Goal: Task Accomplishment & Management: Use online tool/utility

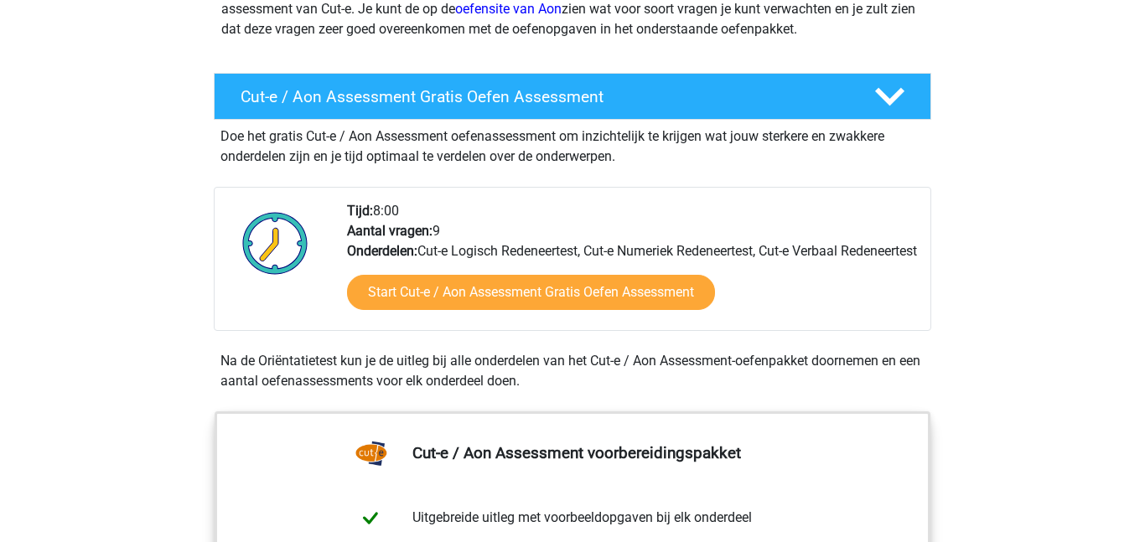
scroll to position [248, 0]
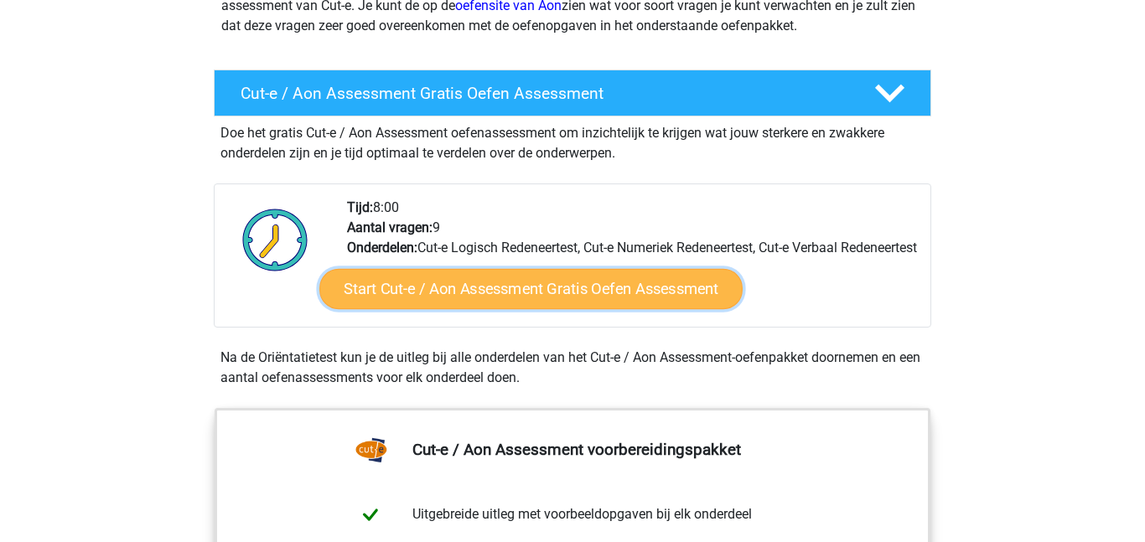
click at [443, 309] on link "Start Cut-e / Aon Assessment Gratis Oefen Assessment" at bounding box center [530, 289] width 423 height 40
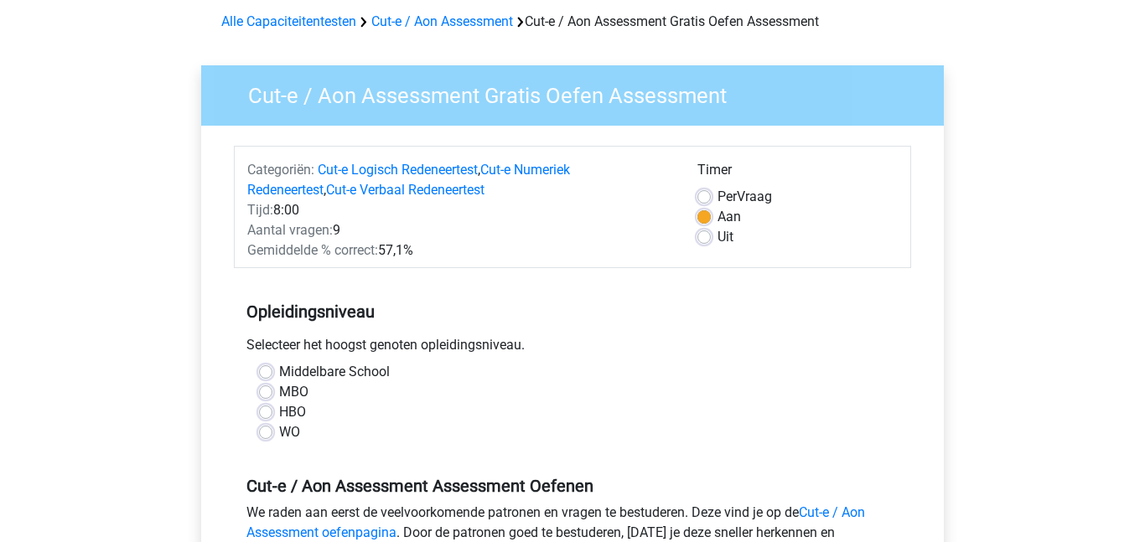
scroll to position [77, 0]
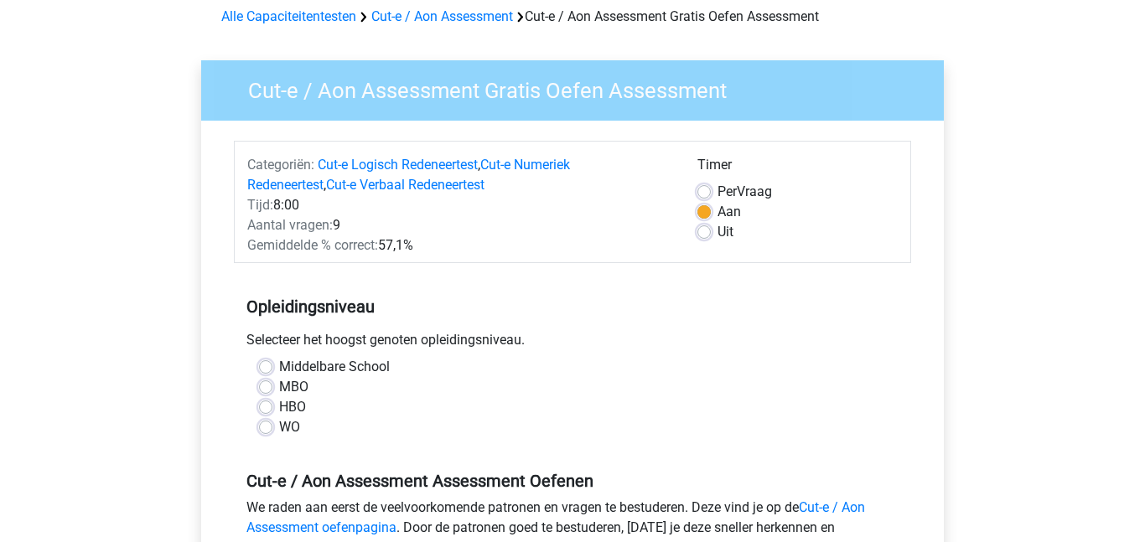
click at [279, 365] on label "Middelbare School" at bounding box center [334, 367] width 111 height 20
click at [261, 365] on input "Middelbare School" at bounding box center [265, 365] width 13 height 17
radio input "true"
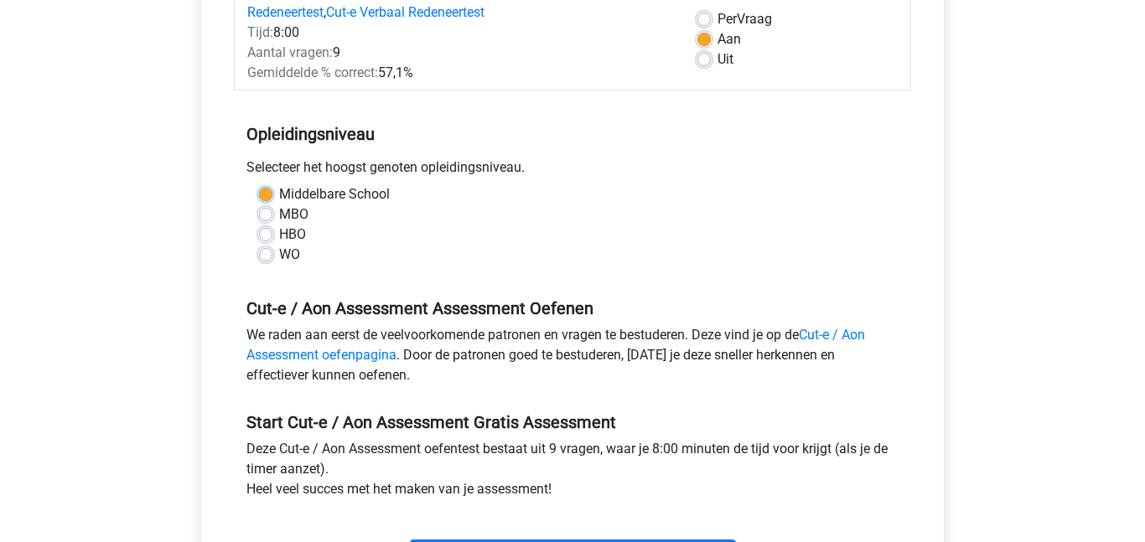
scroll to position [247, 0]
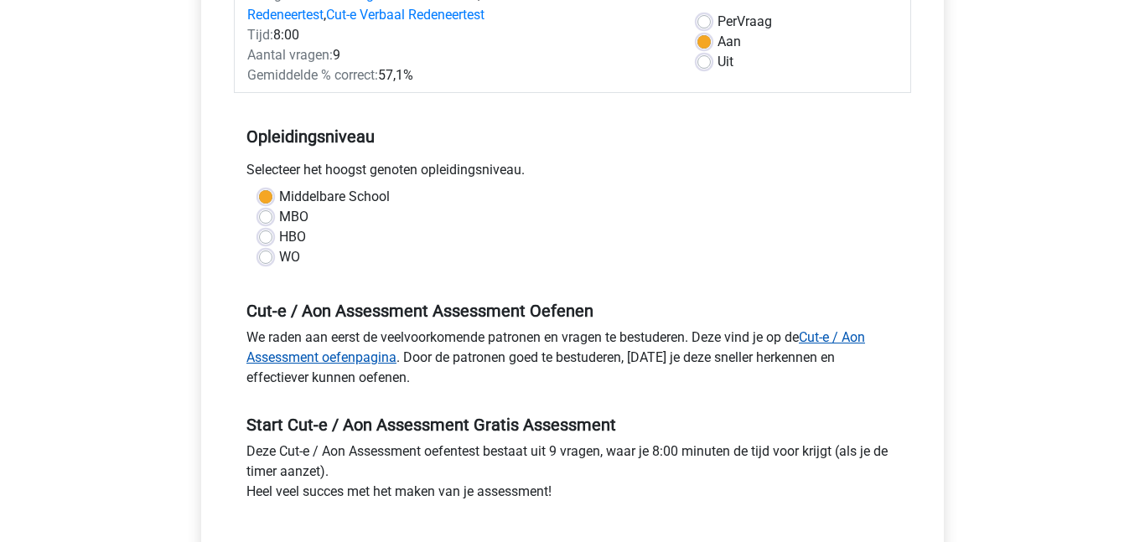
click at [307, 350] on link "Cut-e / Aon Assessment oefenpagina" at bounding box center [555, 347] width 618 height 36
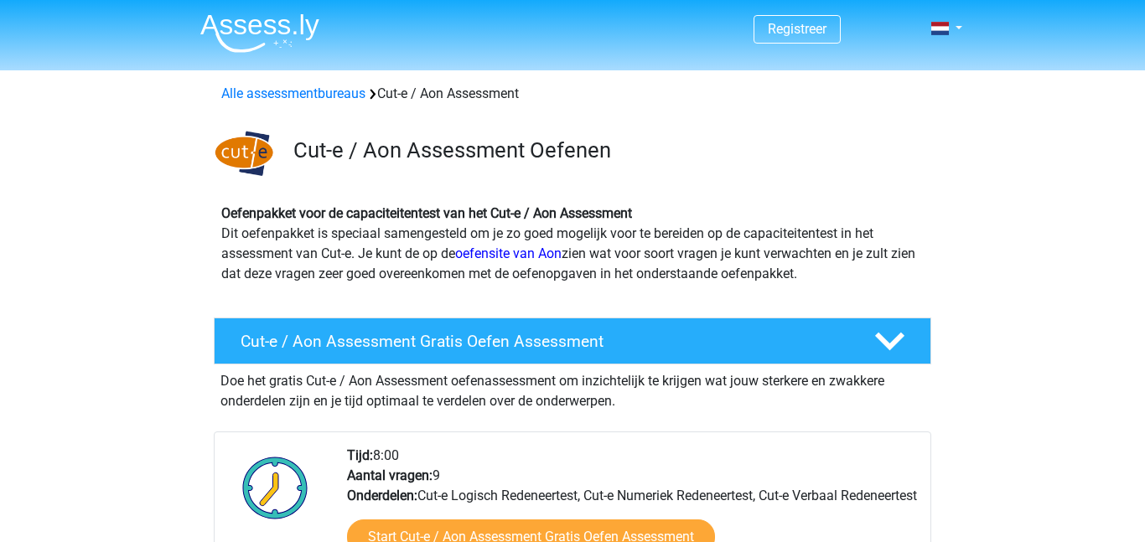
scroll to position [218, 0]
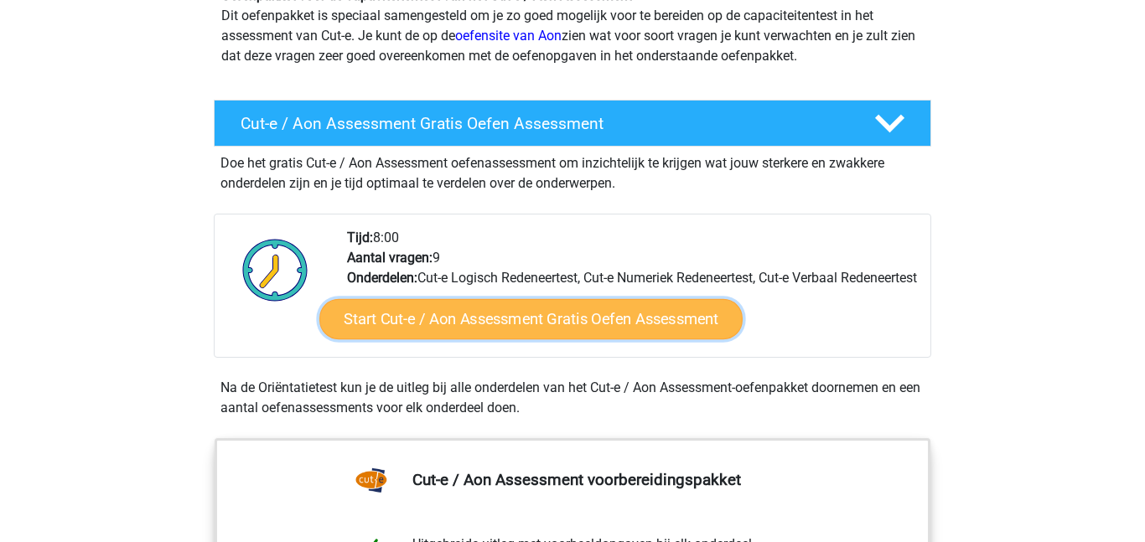
click at [381, 322] on link "Start Cut-e / Aon Assessment Gratis Oefen Assessment" at bounding box center [530, 319] width 423 height 40
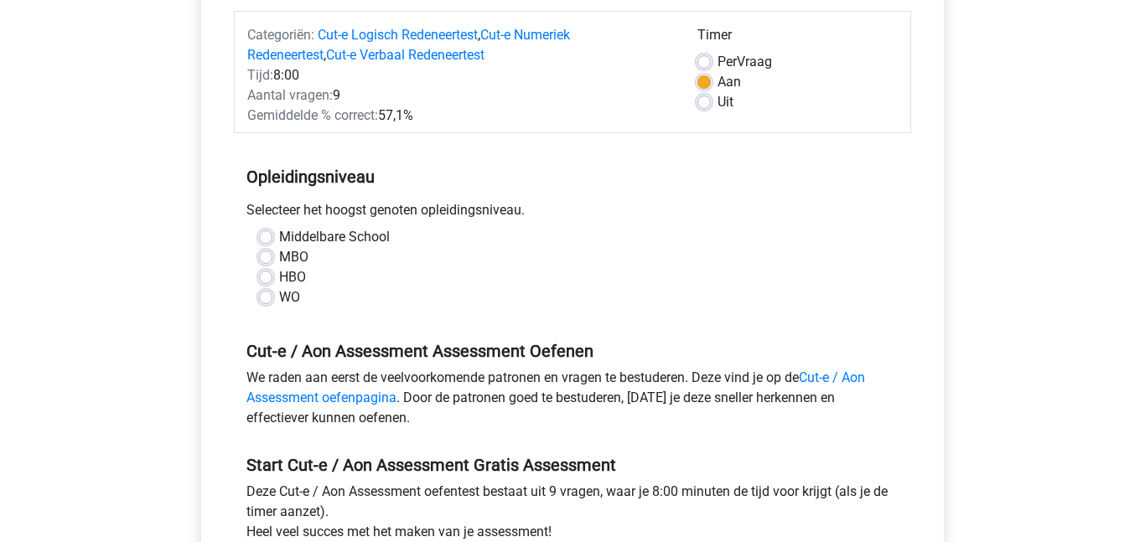
scroll to position [204, 0]
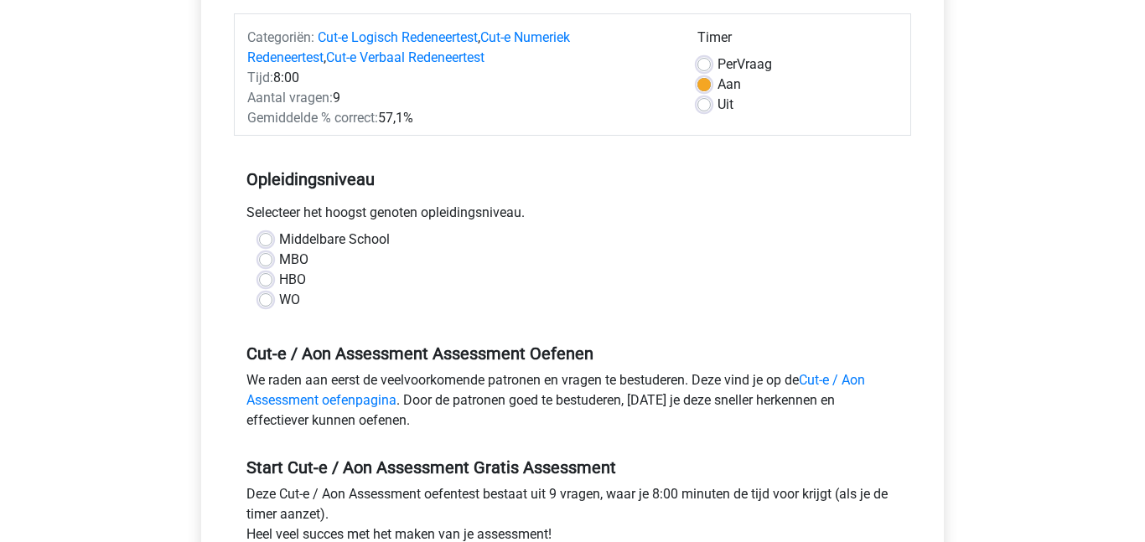
click at [279, 239] on label "Middelbare School" at bounding box center [334, 240] width 111 height 20
click at [260, 239] on input "Middelbare School" at bounding box center [265, 238] width 13 height 17
radio input "true"
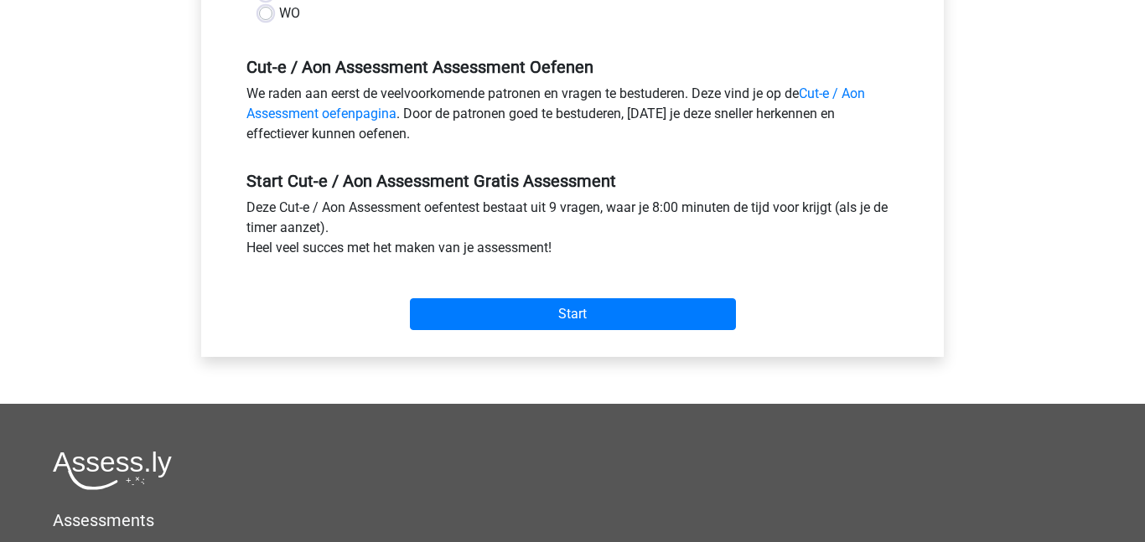
scroll to position [507, 0]
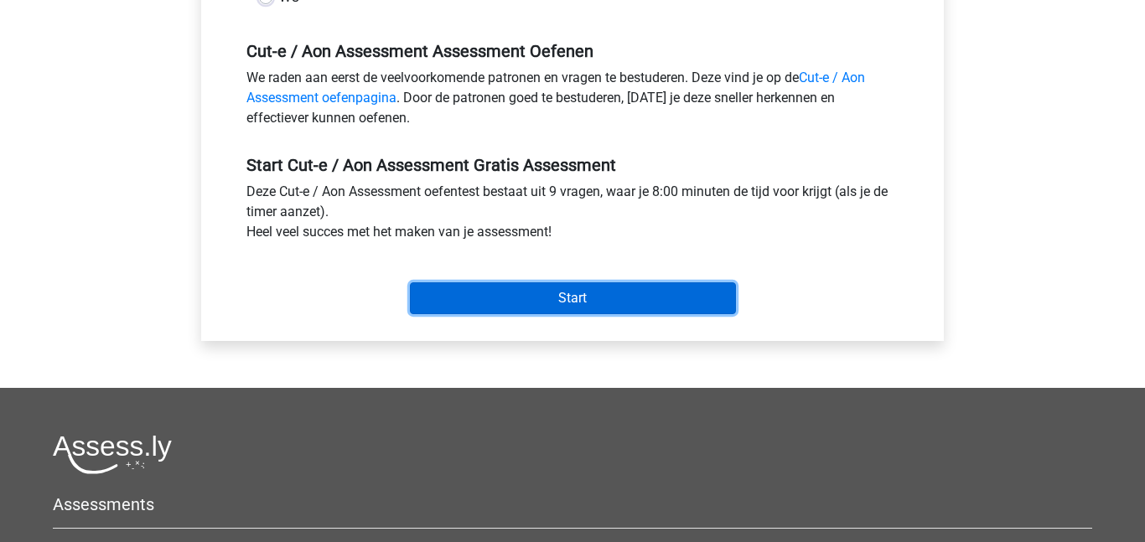
click at [619, 289] on input "Start" at bounding box center [573, 298] width 326 height 32
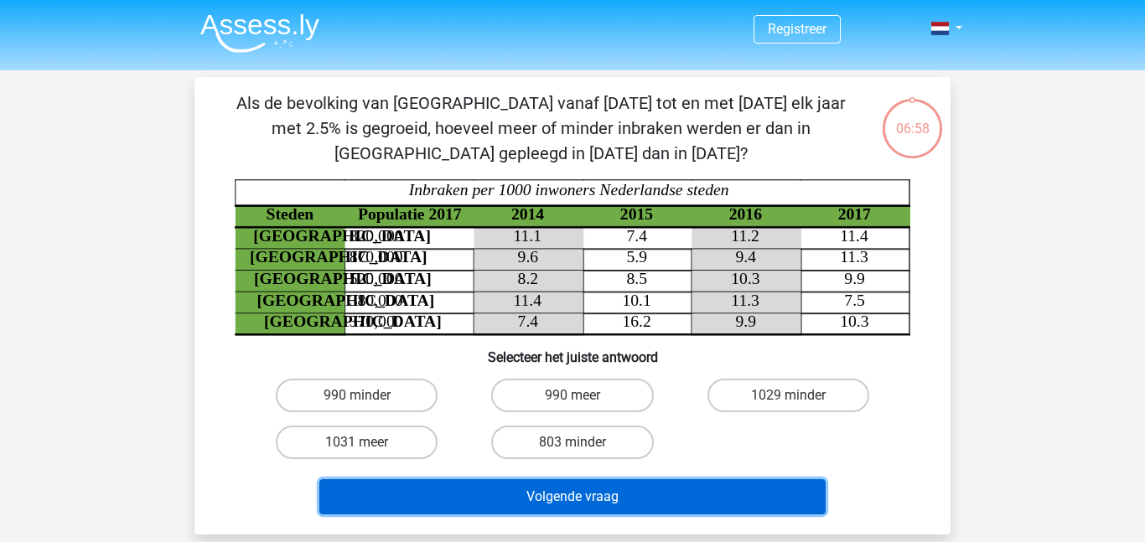
click at [543, 489] on button "Volgende vraag" at bounding box center [572, 496] width 507 height 35
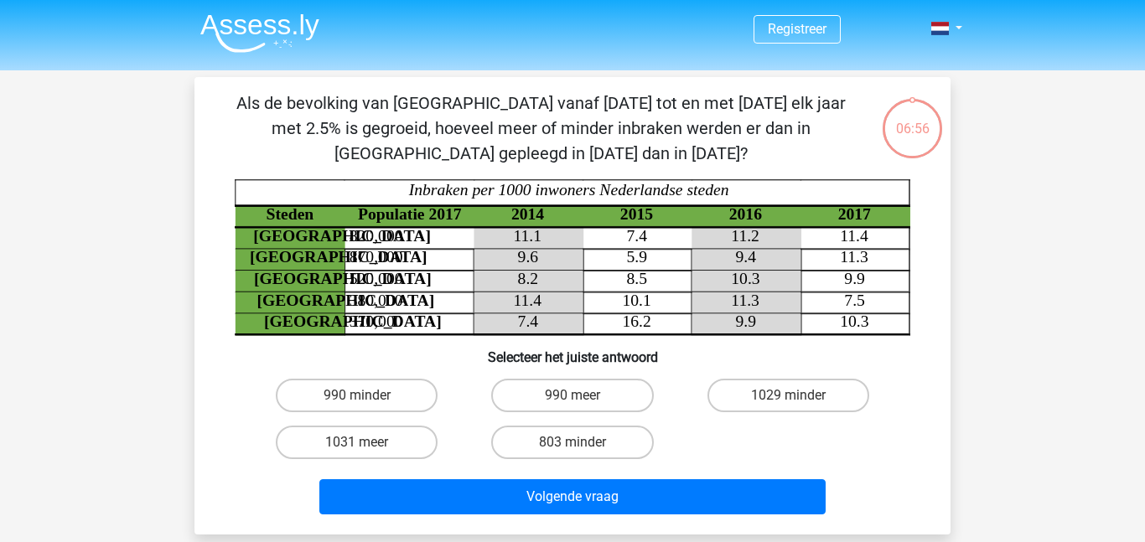
click at [361, 412] on div "990 minder" at bounding box center [356, 395] width 215 height 47
click at [378, 402] on label "990 minder" at bounding box center [357, 396] width 162 height 34
click at [368, 402] on input "990 minder" at bounding box center [362, 401] width 11 height 11
radio input "true"
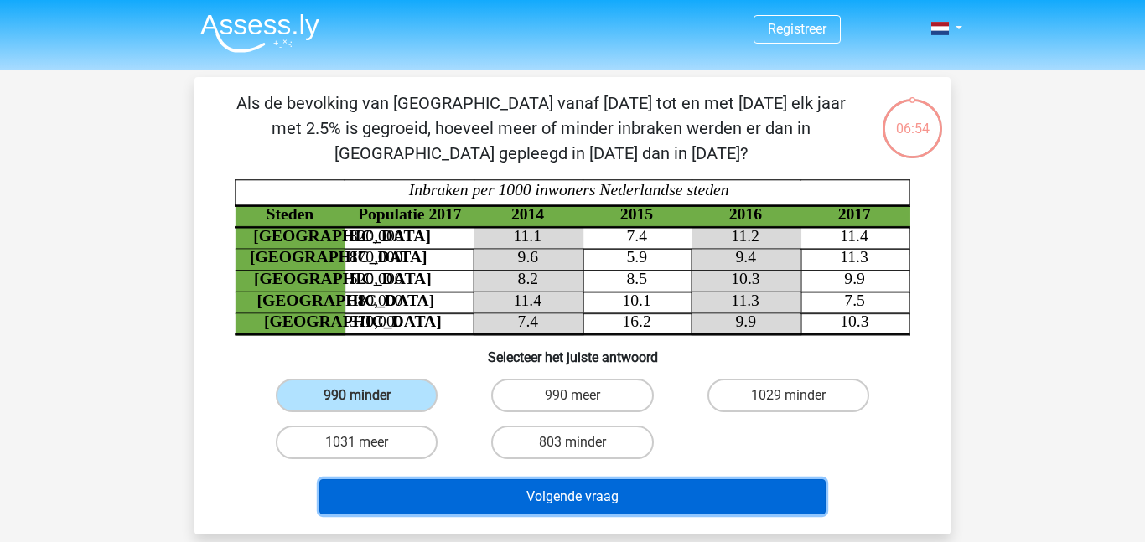
click at [468, 503] on button "Volgende vraag" at bounding box center [572, 496] width 507 height 35
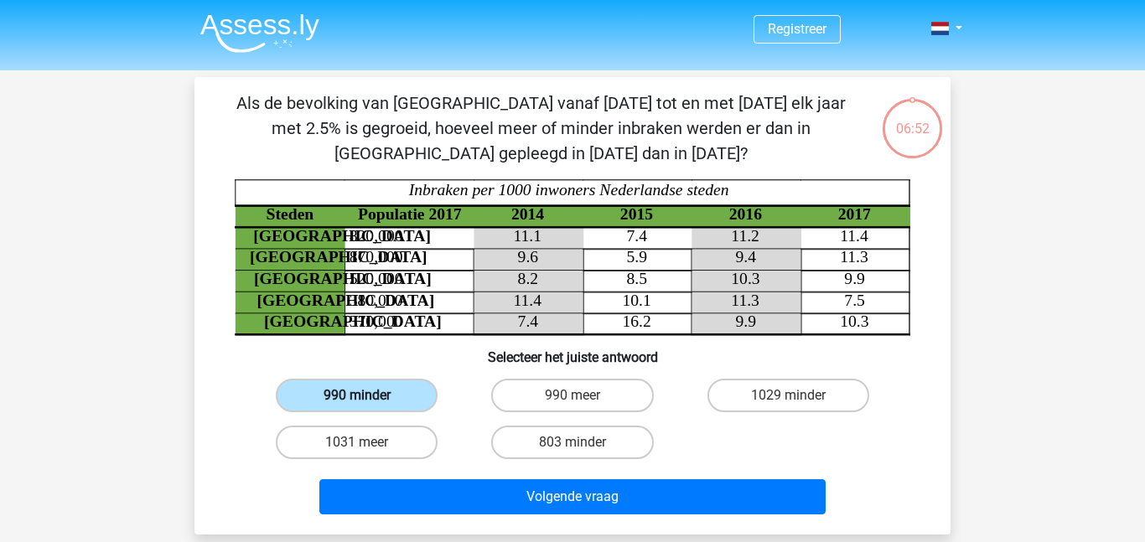
click at [401, 400] on label "990 minder" at bounding box center [357, 396] width 162 height 34
click at [368, 400] on input "990 minder" at bounding box center [362, 401] width 11 height 11
click at [401, 400] on label "990 minder" at bounding box center [357, 396] width 162 height 34
click at [368, 400] on input "990 minder" at bounding box center [362, 401] width 11 height 11
click at [613, 442] on label "803 minder" at bounding box center [572, 443] width 162 height 34
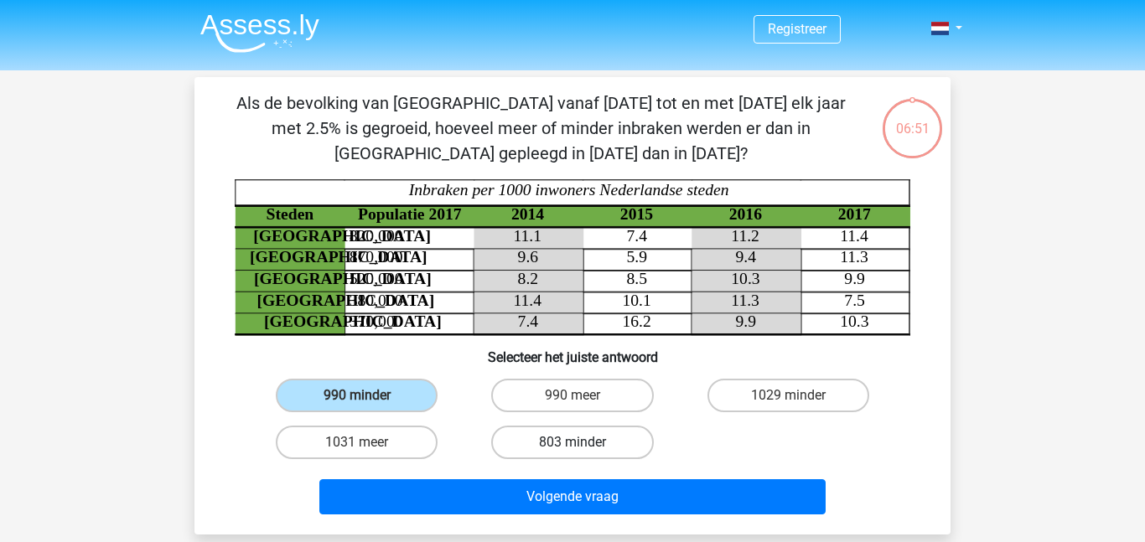
click at [583, 442] on input "803 minder" at bounding box center [577, 447] width 11 height 11
radio input "true"
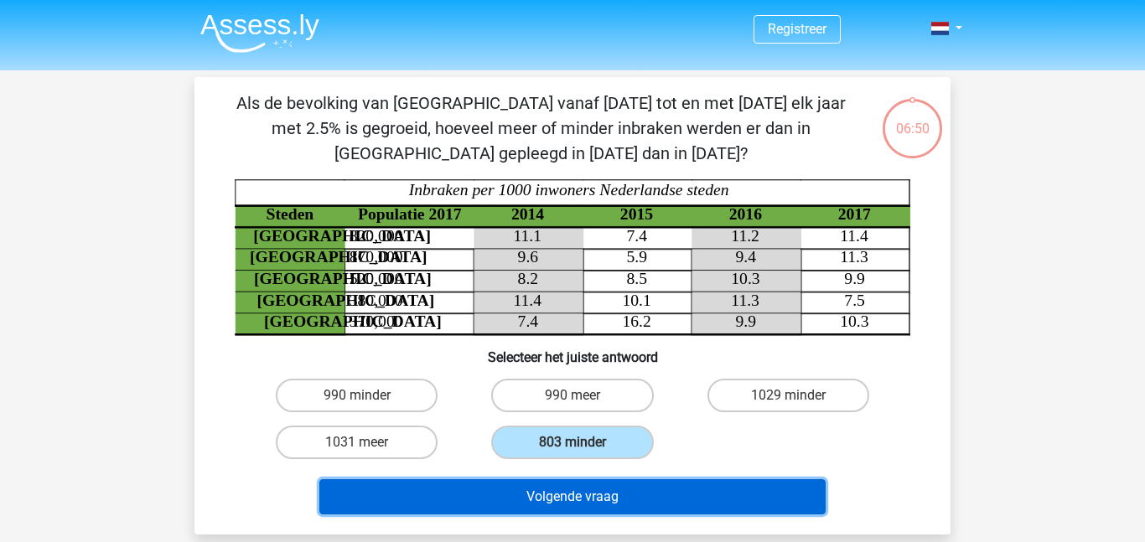
click at [587, 491] on button "Volgende vraag" at bounding box center [572, 496] width 507 height 35
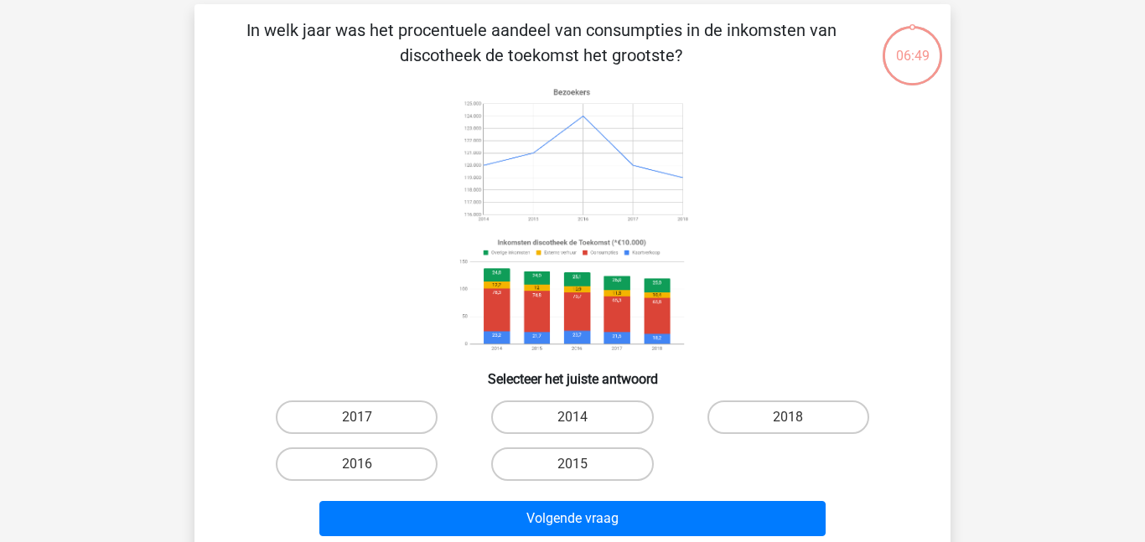
scroll to position [77, 0]
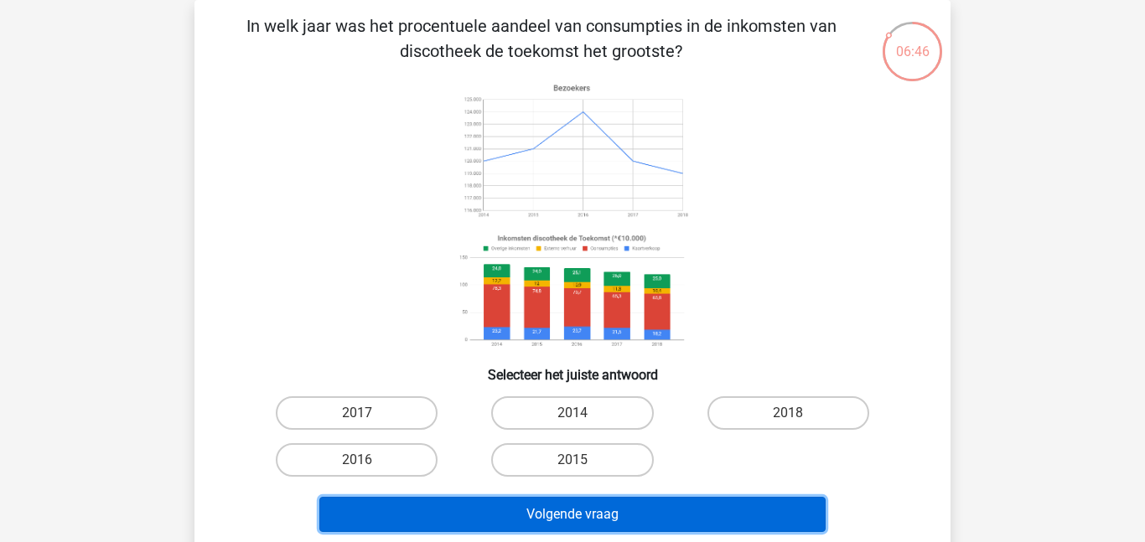
click at [624, 505] on button "Volgende vraag" at bounding box center [572, 514] width 507 height 35
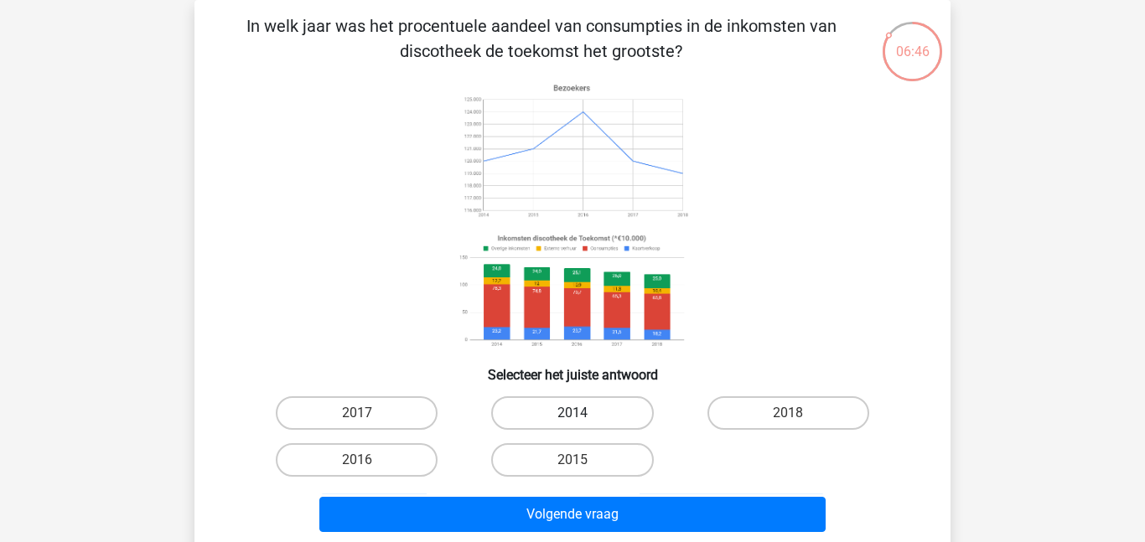
click at [587, 404] on label "2014" at bounding box center [572, 413] width 162 height 34
click at [583, 413] on input "2014" at bounding box center [577, 418] width 11 height 11
radio input "true"
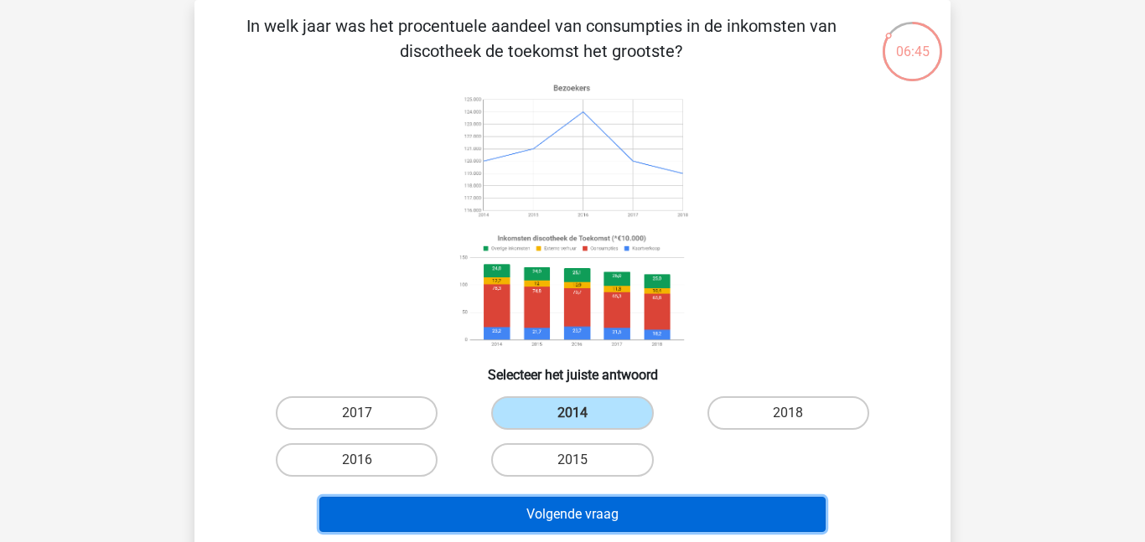
click at [638, 519] on button "Volgende vraag" at bounding box center [572, 514] width 507 height 35
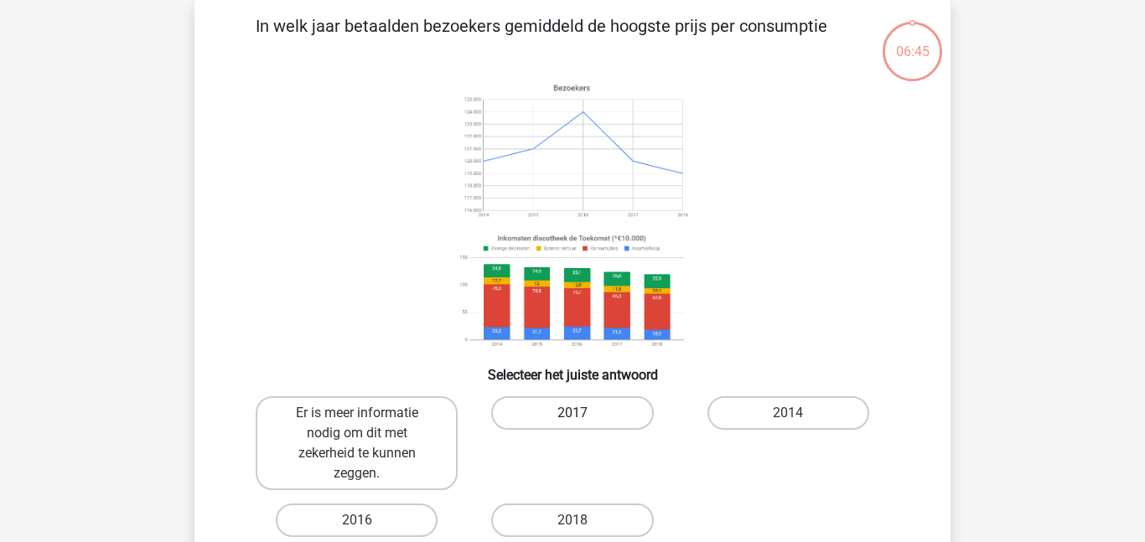
click at [614, 409] on label "2017" at bounding box center [572, 413] width 162 height 34
click at [583, 413] on input "2017" at bounding box center [577, 418] width 11 height 11
radio input "true"
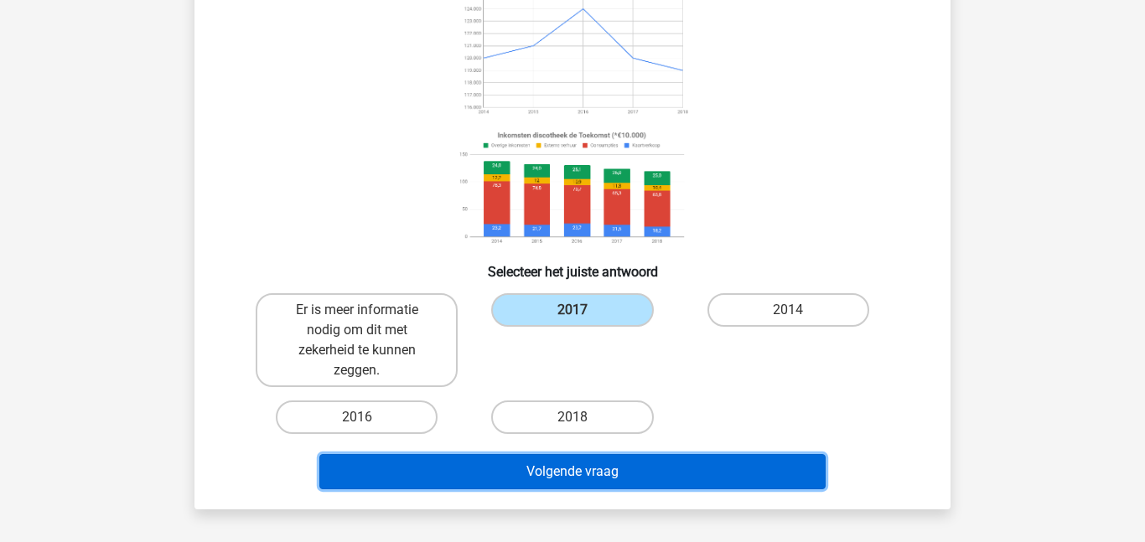
click at [643, 479] on button "Volgende vraag" at bounding box center [572, 471] width 507 height 35
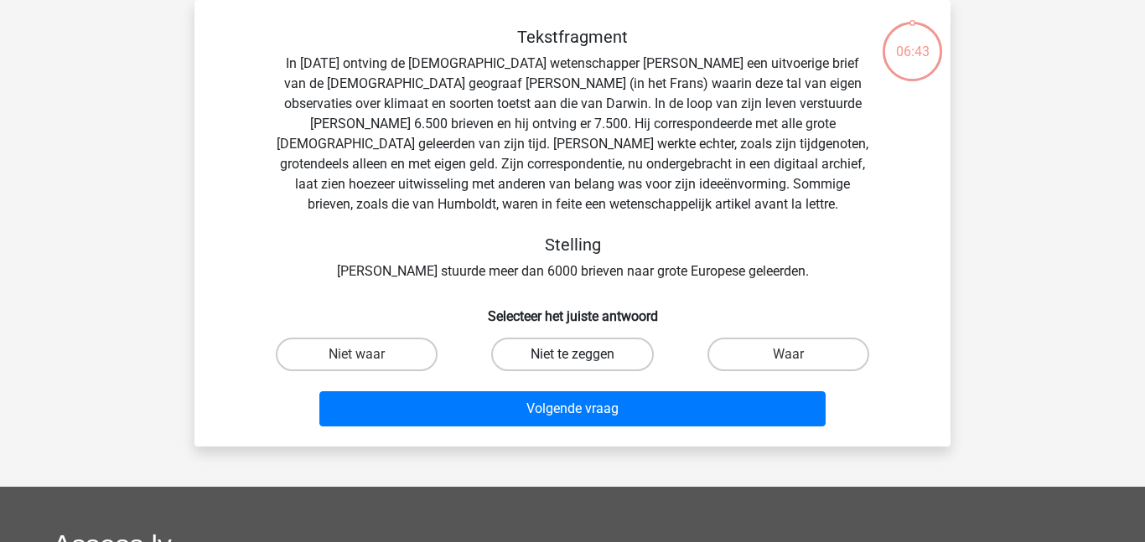
click at [635, 359] on label "Niet te zeggen" at bounding box center [572, 355] width 162 height 34
click at [583, 359] on input "Niet te zeggen" at bounding box center [577, 359] width 11 height 11
radio input "true"
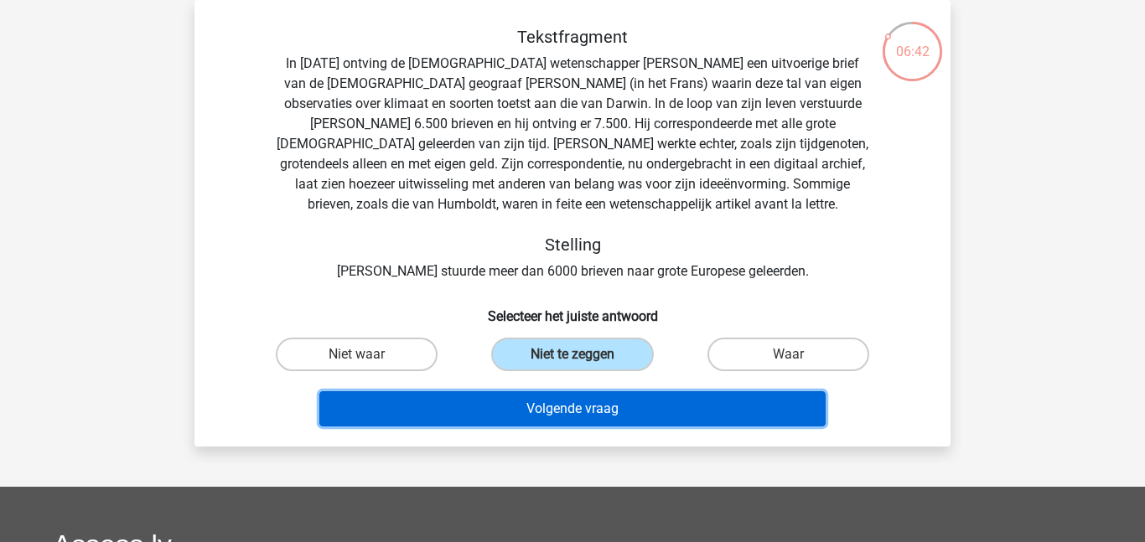
click at [621, 417] on button "Volgende vraag" at bounding box center [572, 408] width 507 height 35
